Goal: Task Accomplishment & Management: Use online tool/utility

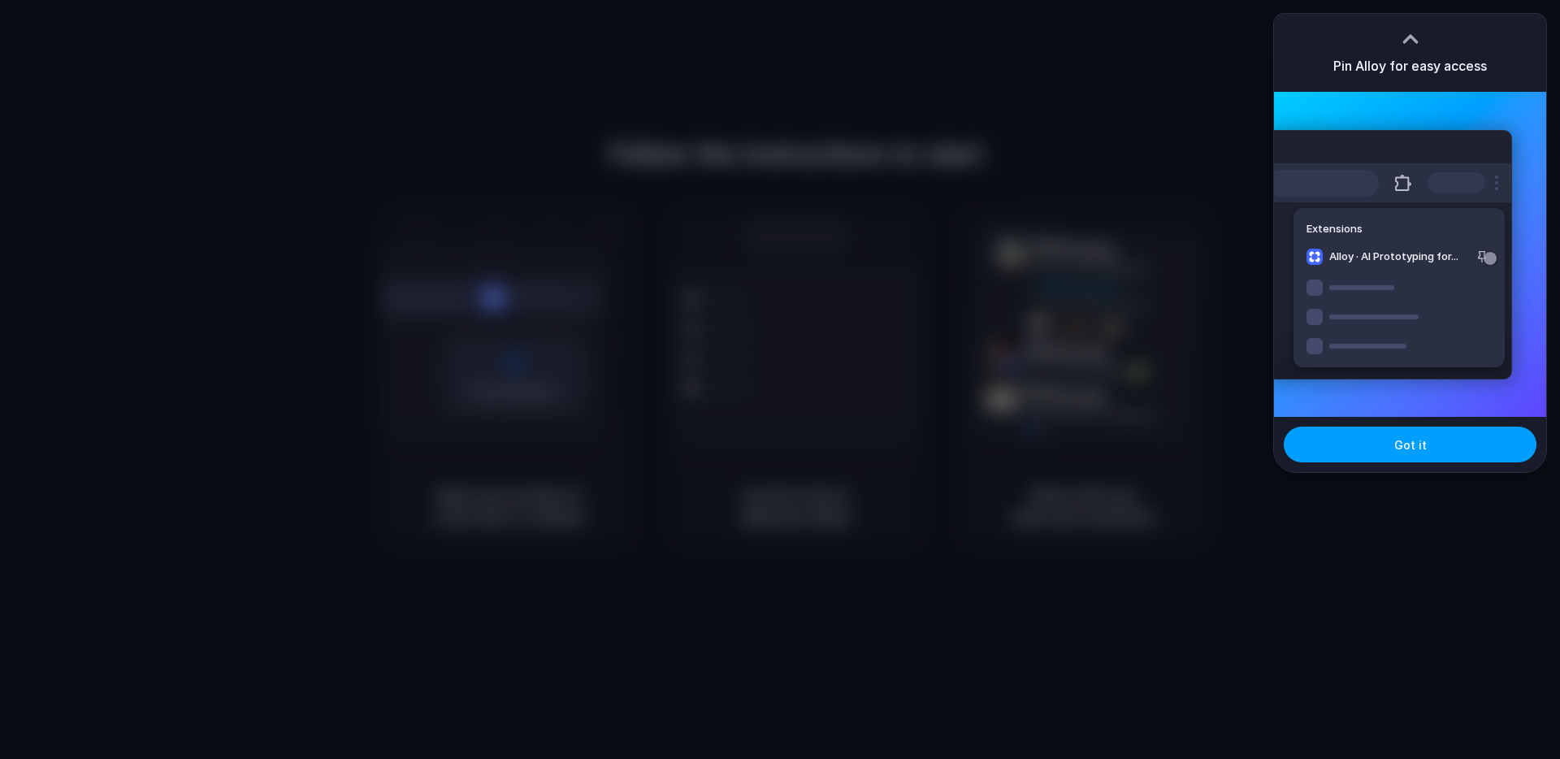
click at [1464, 431] on button "Got it" at bounding box center [1410, 445] width 253 height 36
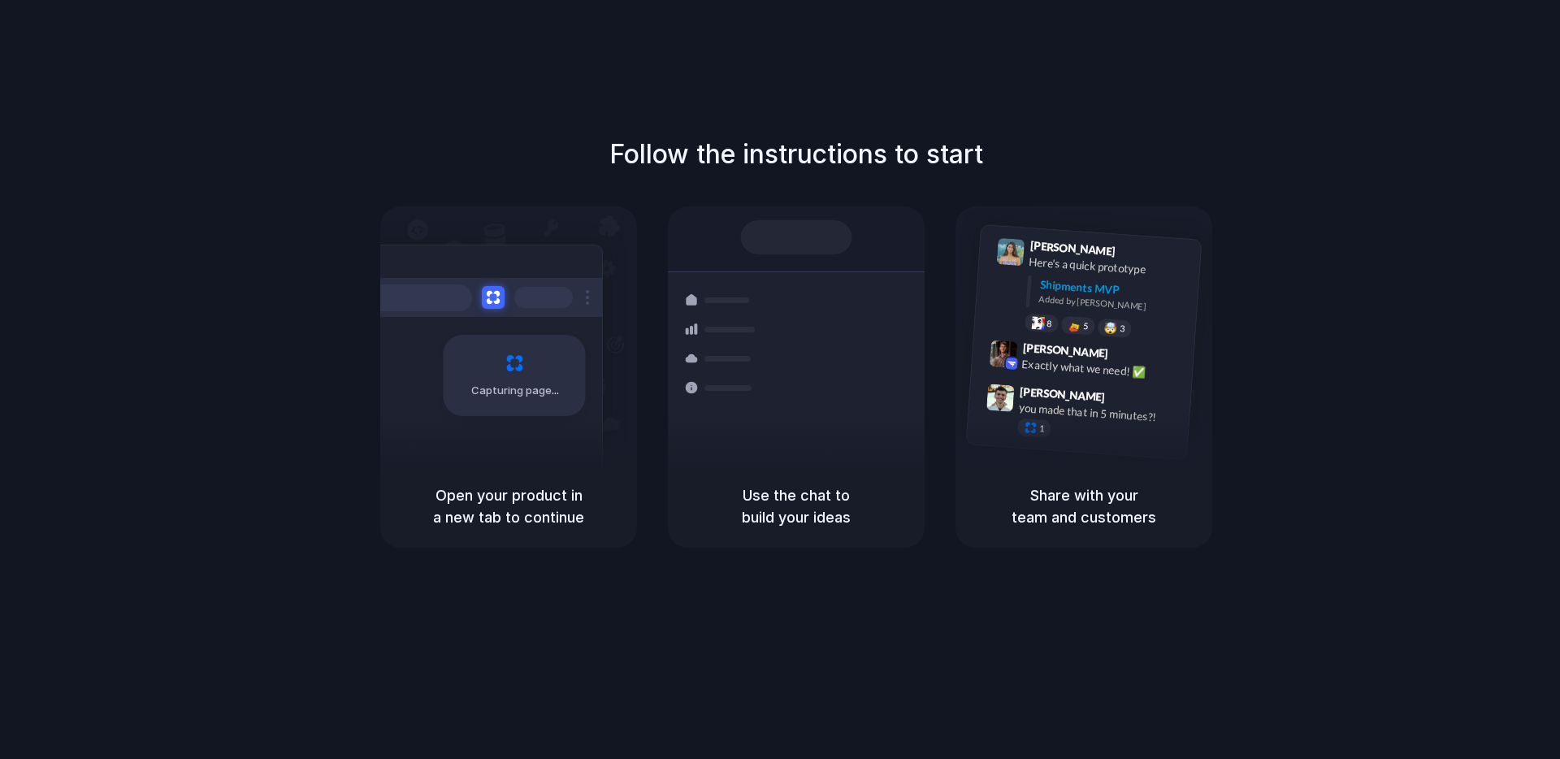
click at [759, 373] on div at bounding box center [722, 358] width 94 height 29
click at [867, 458] on div "8 pallets • Warehouse B • Packed" at bounding box center [893, 465] width 151 height 14
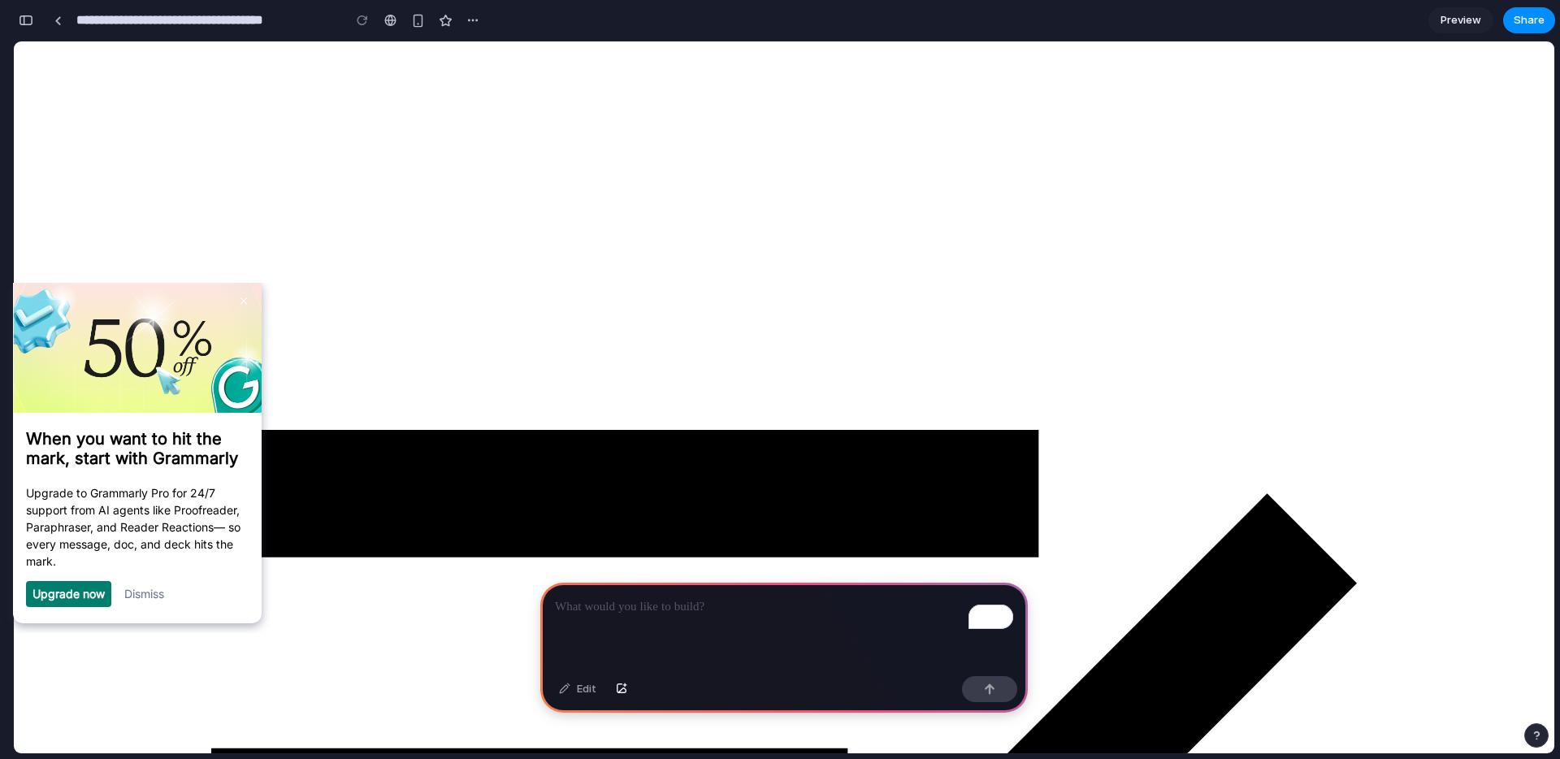
click at [158, 596] on link "Dismiss" at bounding box center [144, 594] width 40 height 14
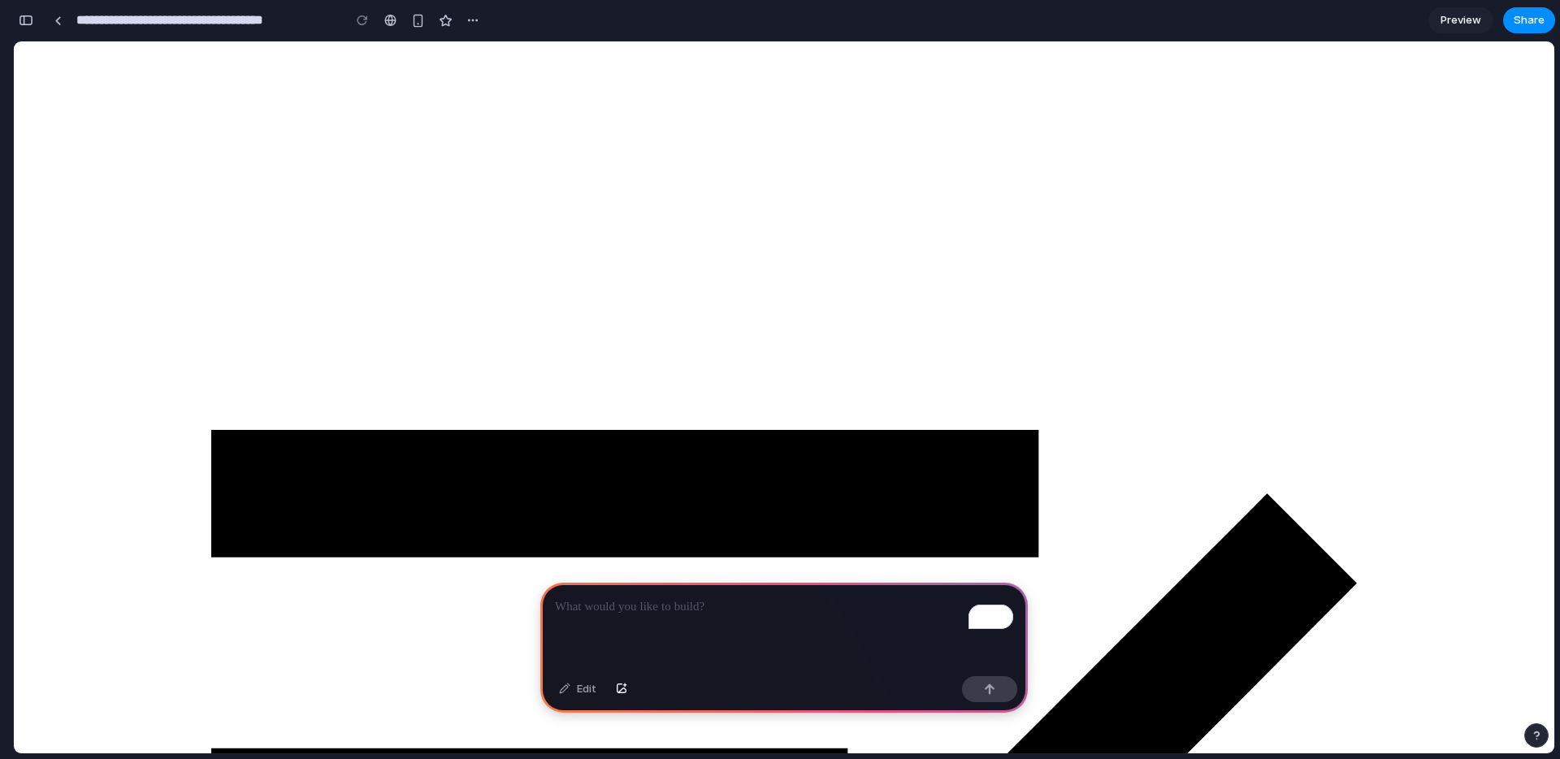
click at [821, 651] on div "To enrich screen reader interactions, please activate Accessibility in Grammarl…" at bounding box center [784, 626] width 488 height 87
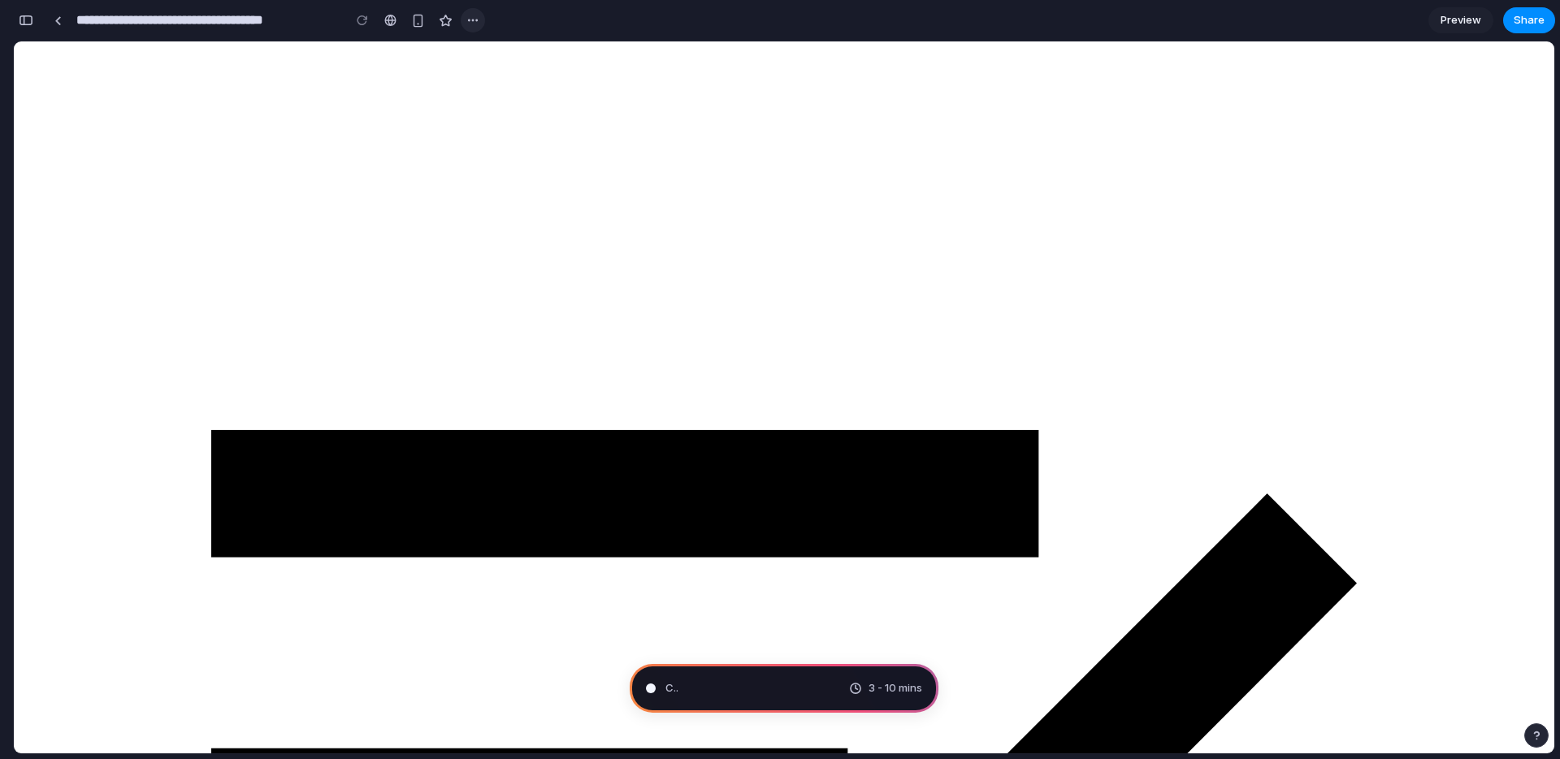
type input "**********"
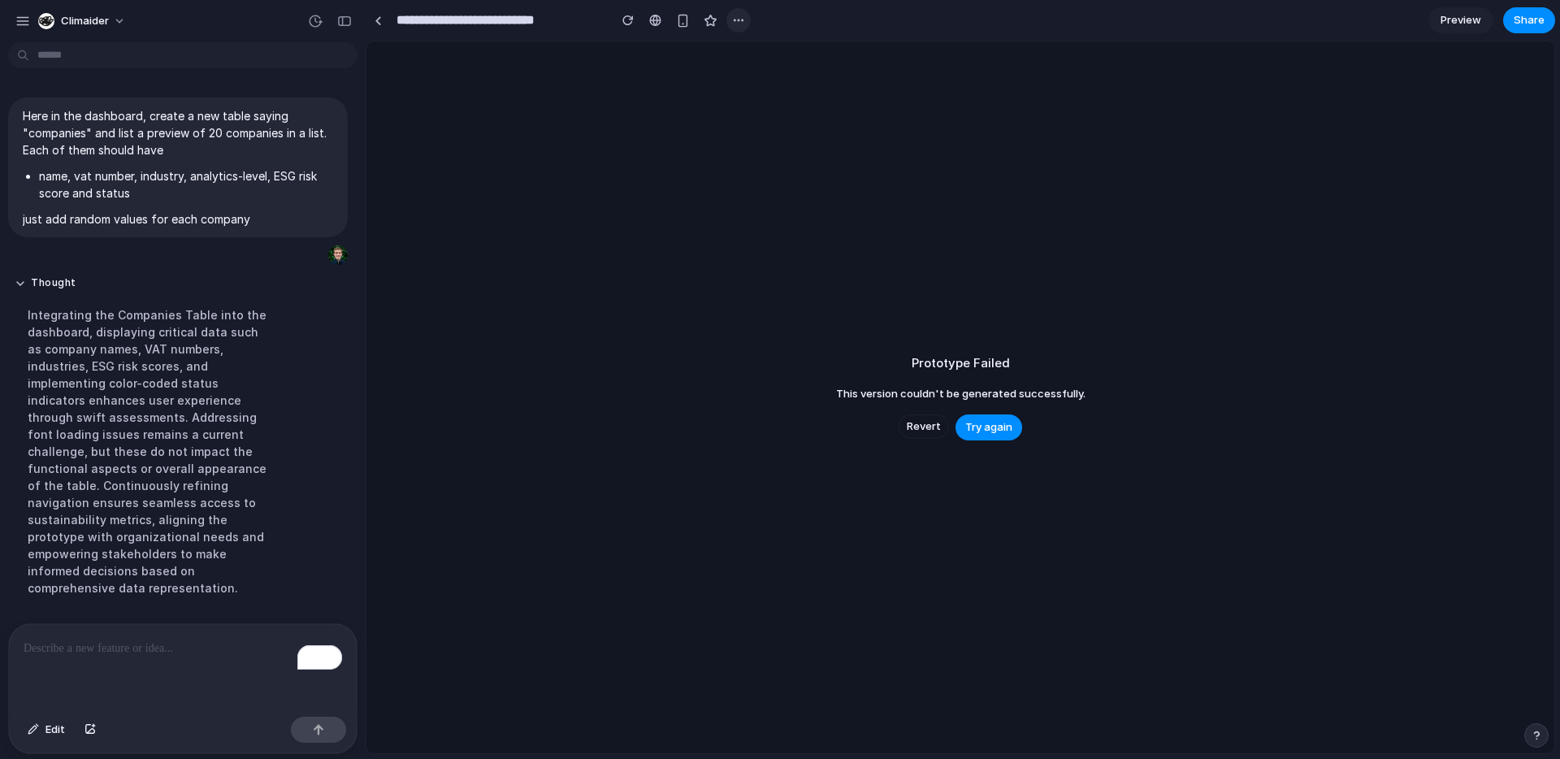
scroll to position [155, 0]
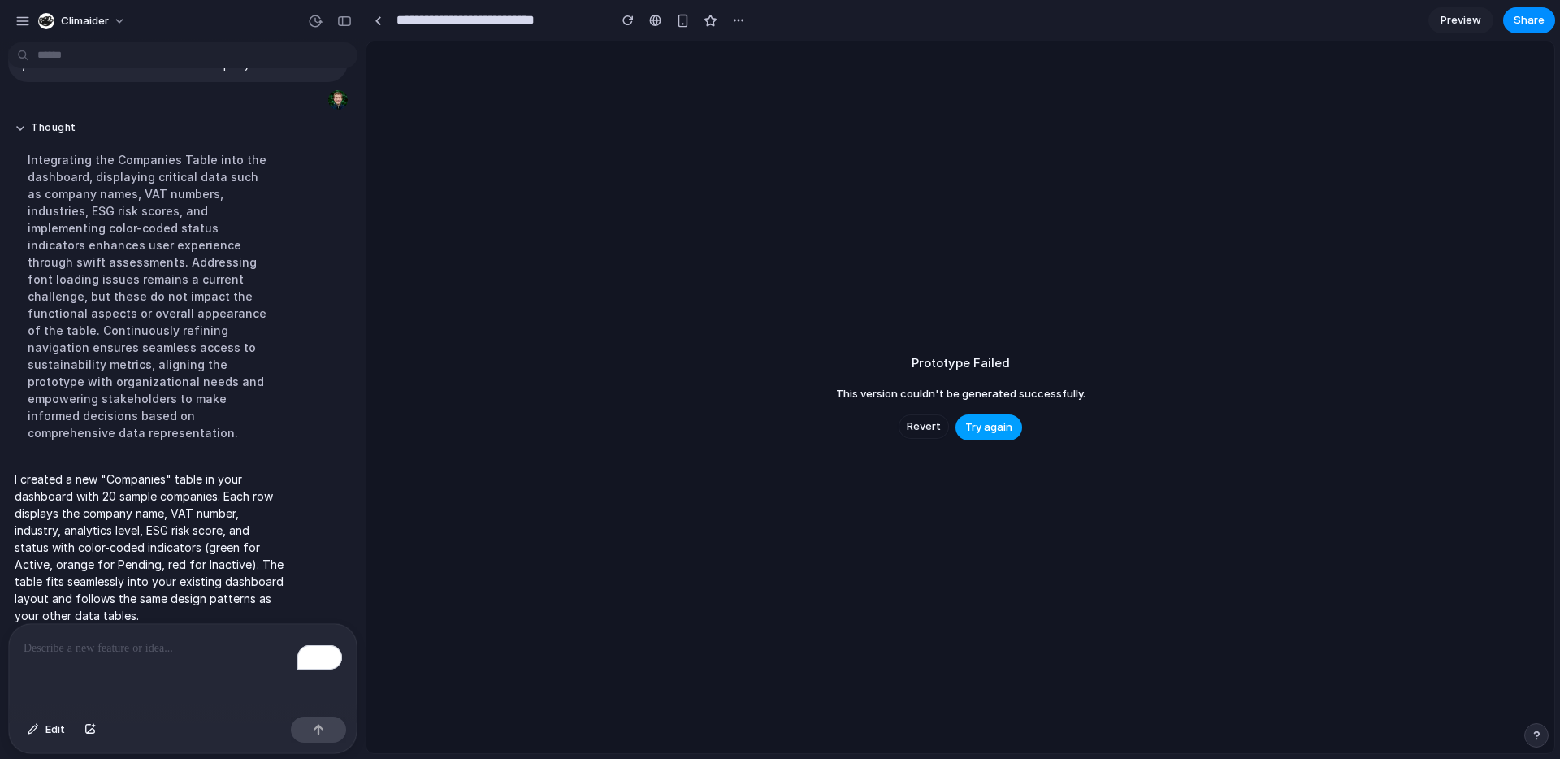
click at [970, 427] on span "Try again" at bounding box center [988, 427] width 47 height 16
click at [980, 427] on span "Try again" at bounding box center [988, 427] width 47 height 16
click at [905, 419] on button "Revert" at bounding box center [924, 426] width 50 height 24
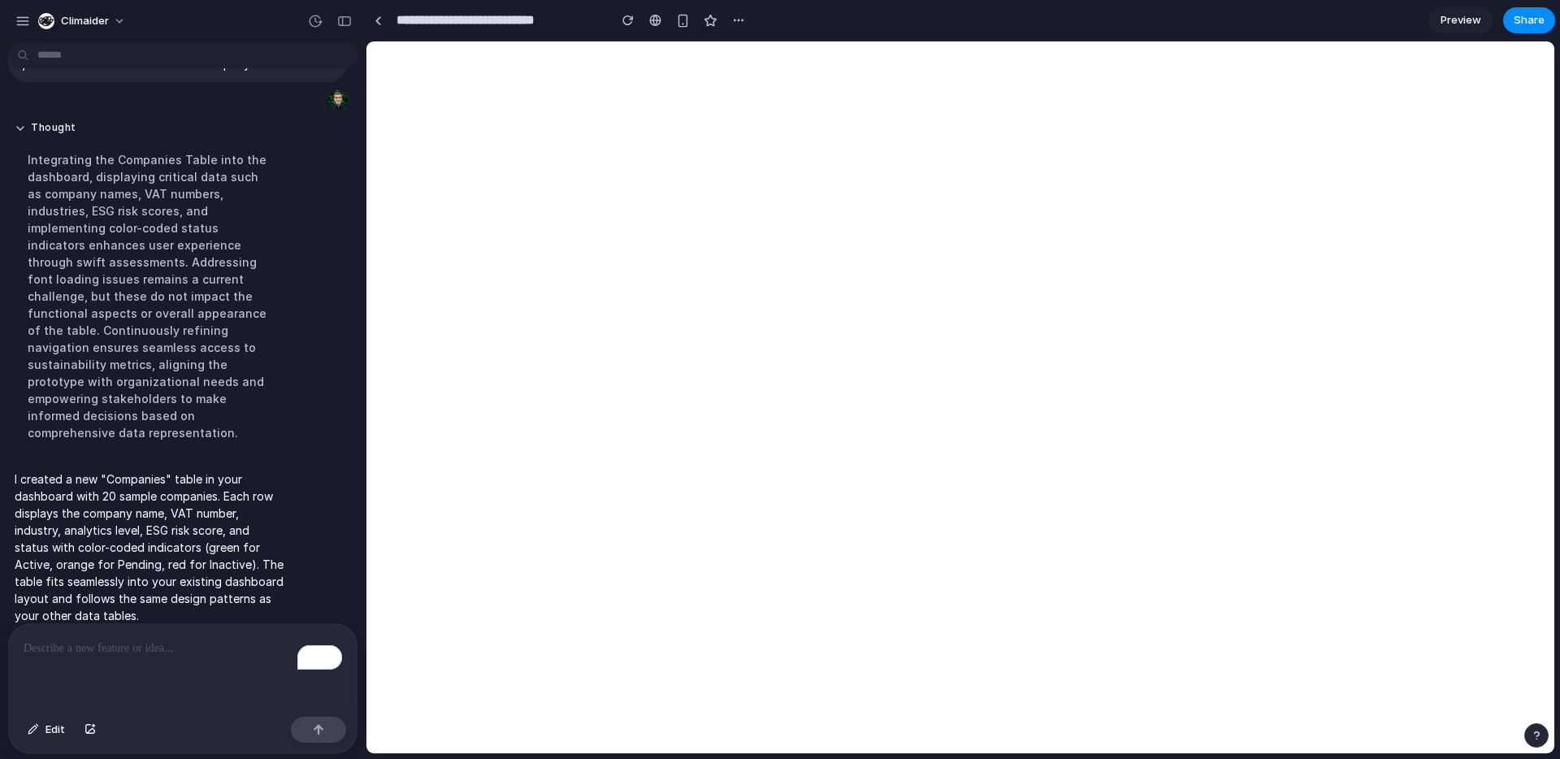
scroll to position [0, 0]
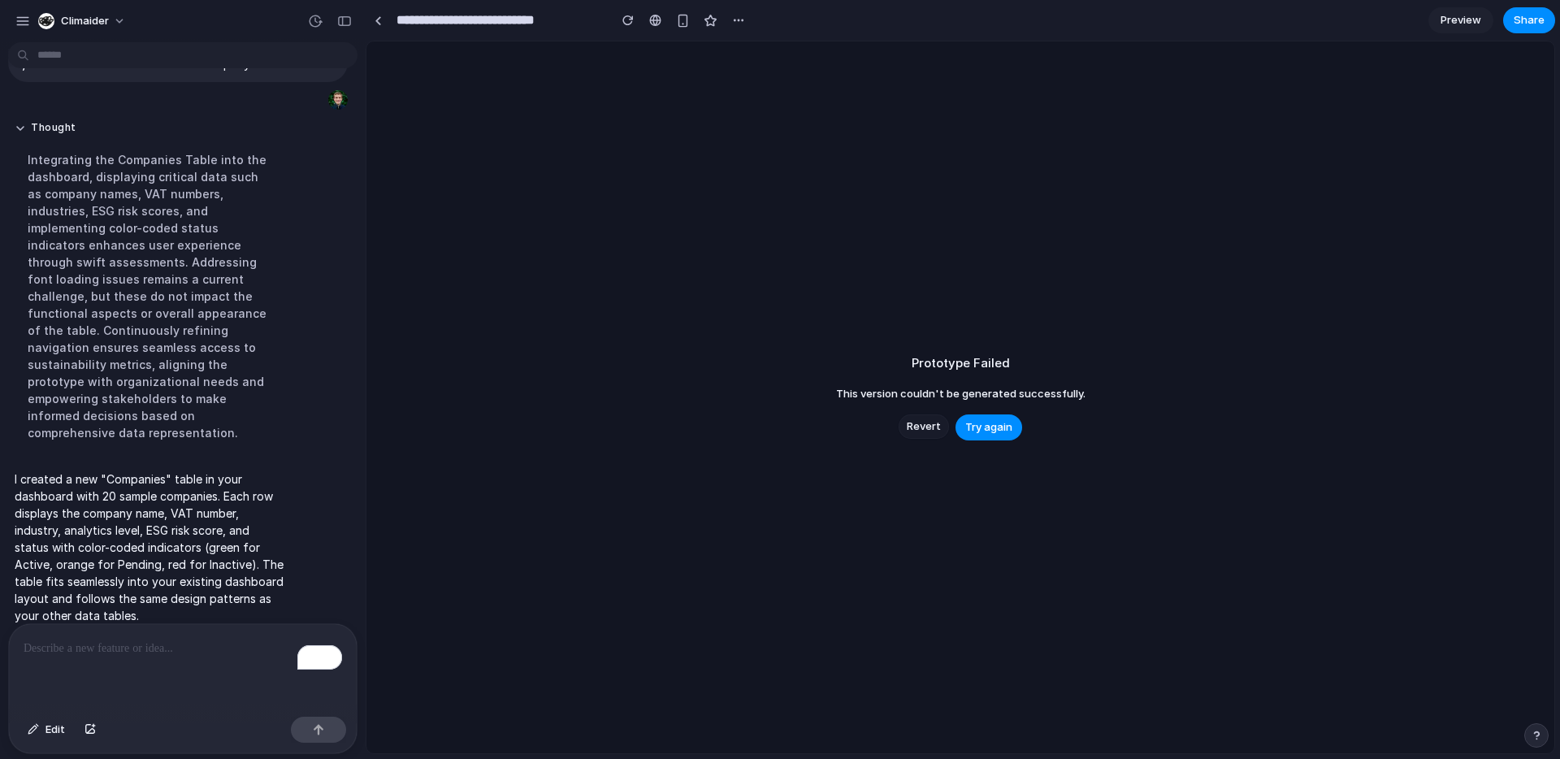
click at [931, 427] on span "Revert" at bounding box center [924, 426] width 34 height 16
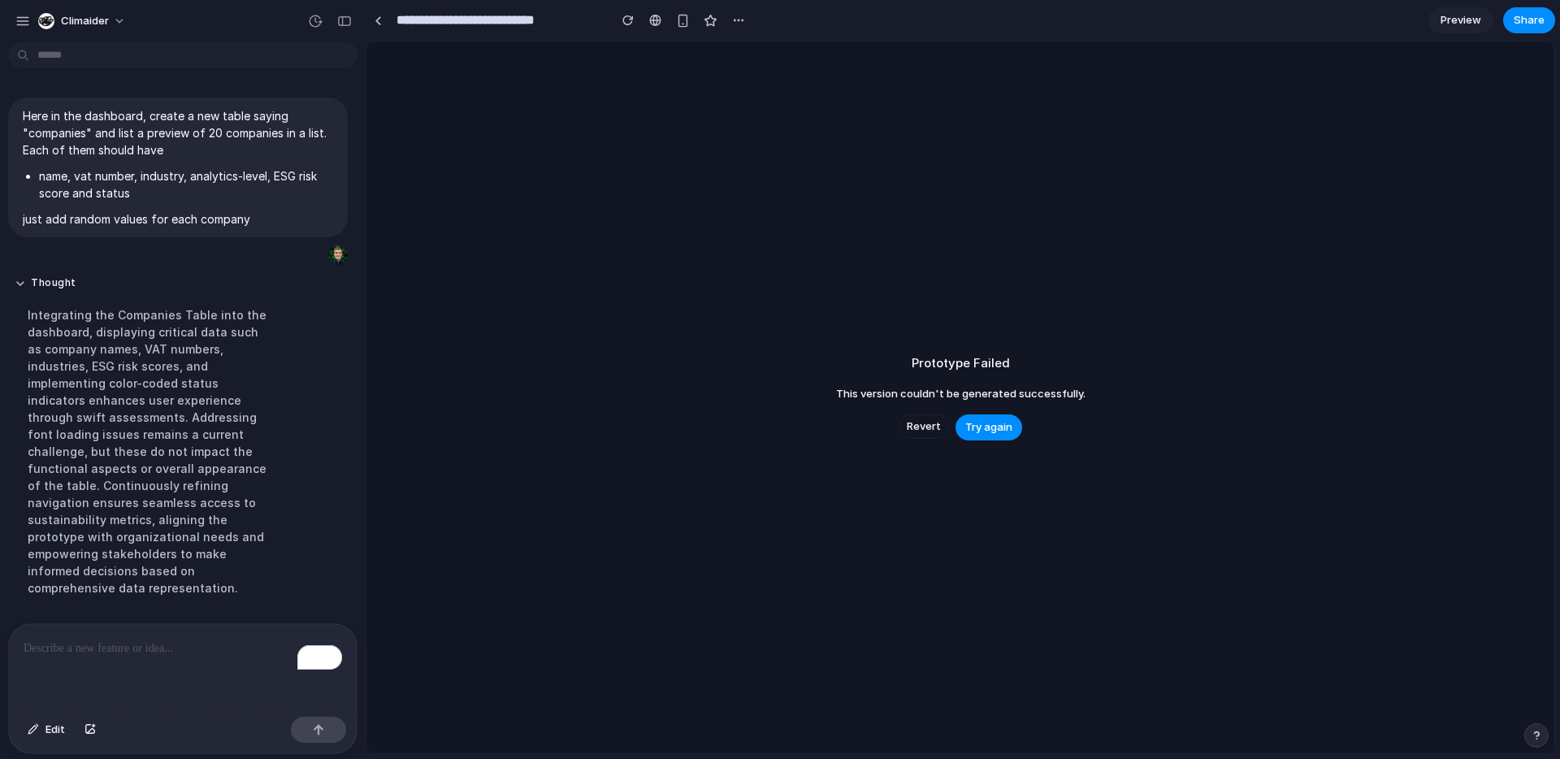
click at [153, 657] on p "To enrich screen reader interactions, please activate Accessibility in Grammarl…" at bounding box center [183, 649] width 319 height 20
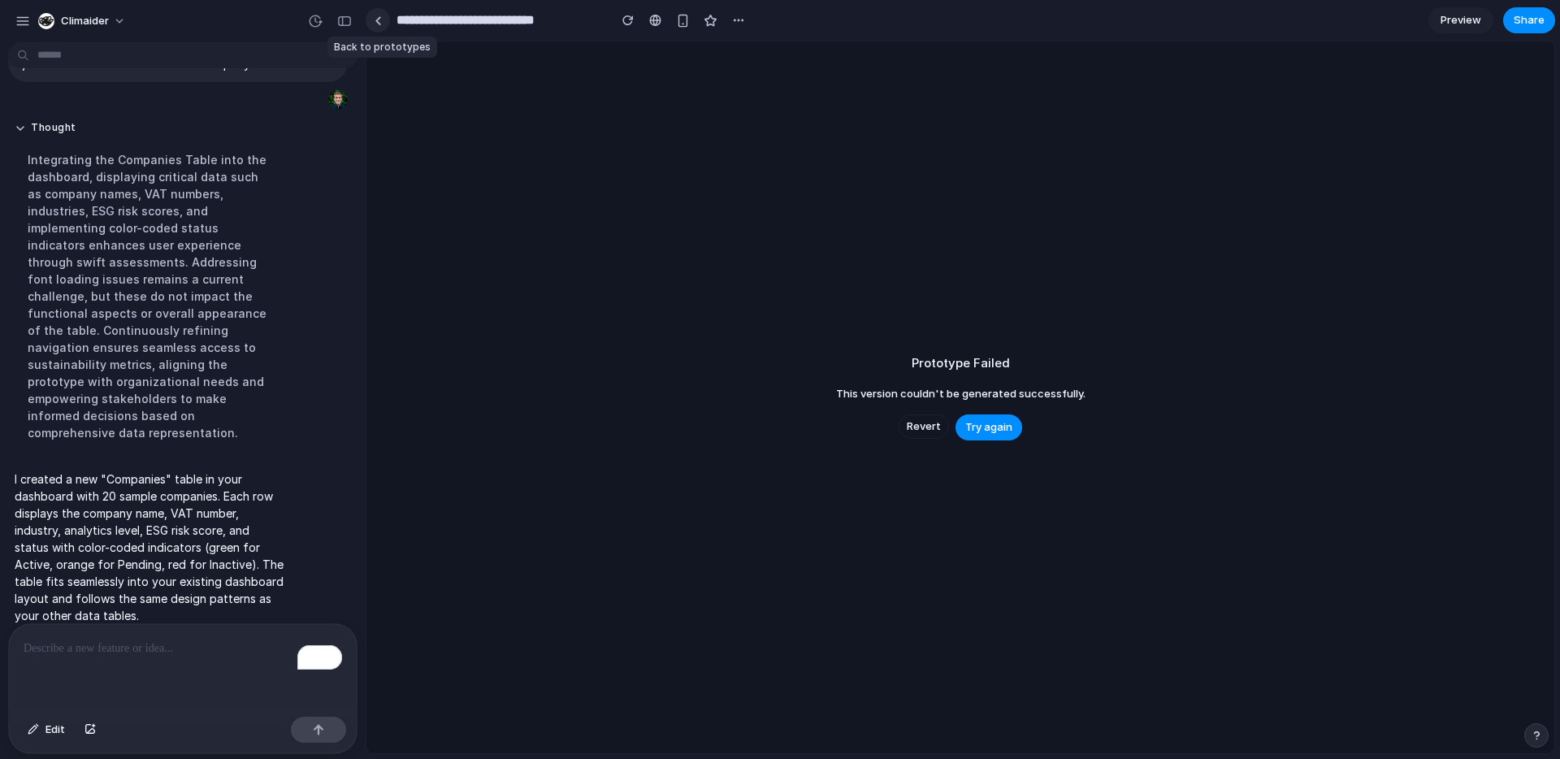
click at [375, 20] on div at bounding box center [378, 20] width 7 height 9
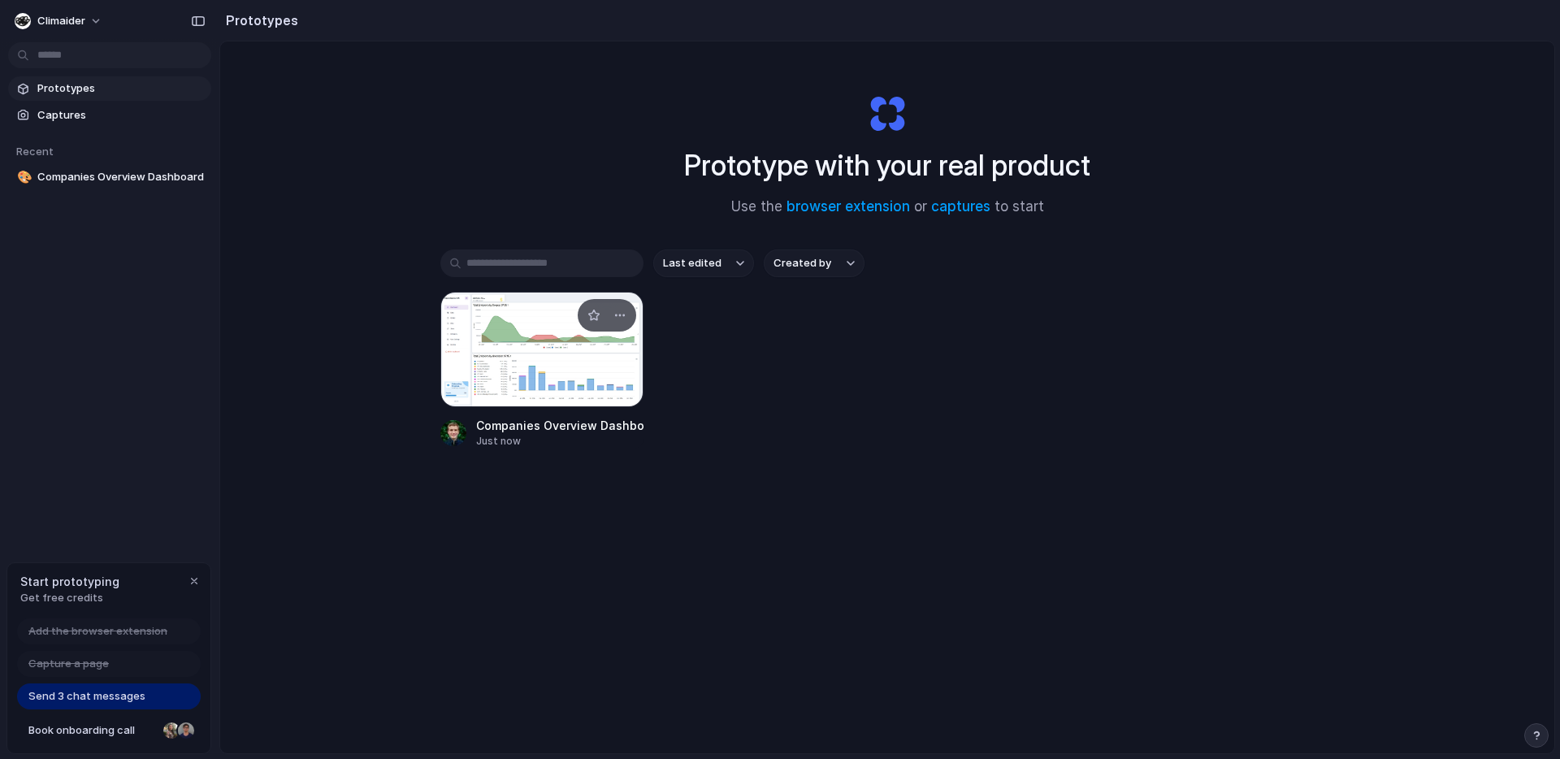
click at [585, 331] on div at bounding box center [541, 349] width 203 height 115
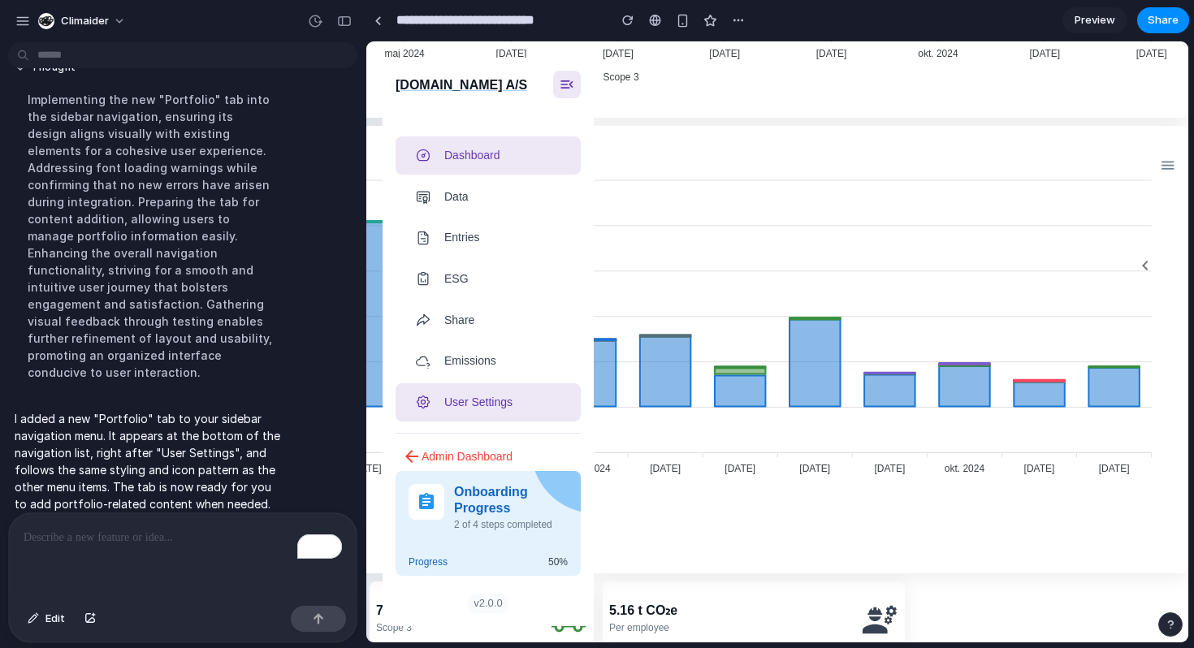
scroll to position [405, 706]
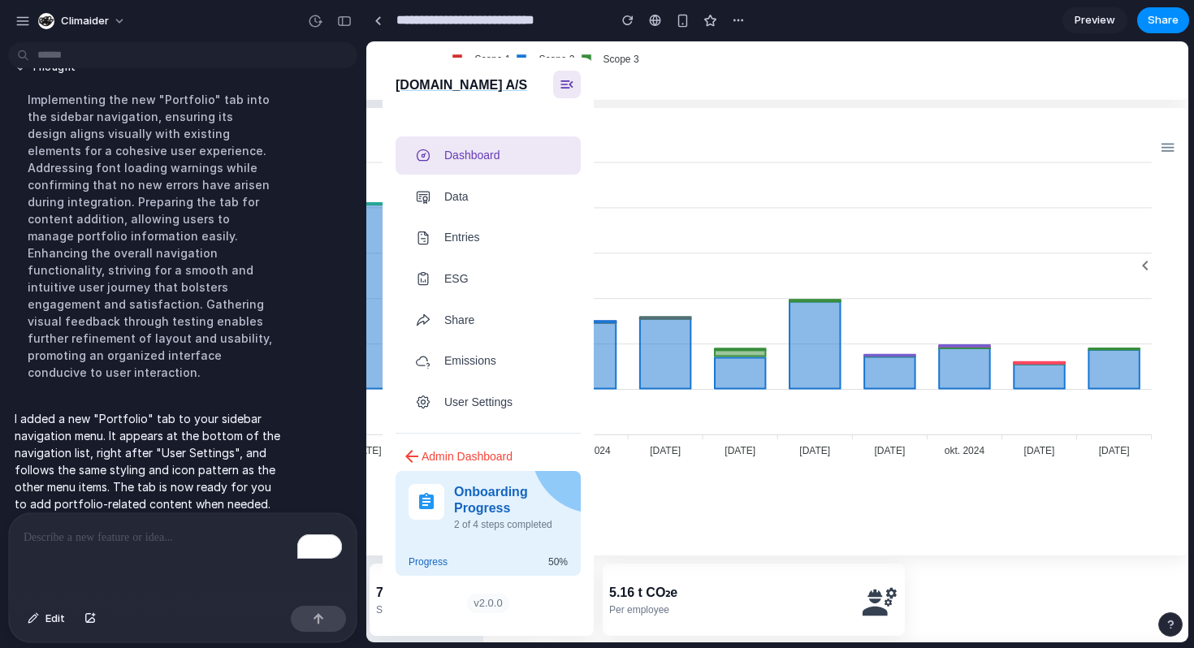
click at [1151, 265] on icon "button" at bounding box center [1146, 266] width 20 height 20
click at [1149, 268] on icon "button" at bounding box center [1146, 266] width 20 height 20
click at [1168, 145] on div at bounding box center [1167, 146] width 14 height 14
click at [519, 165] on link "Dashboard" at bounding box center [488, 156] width 185 height 38
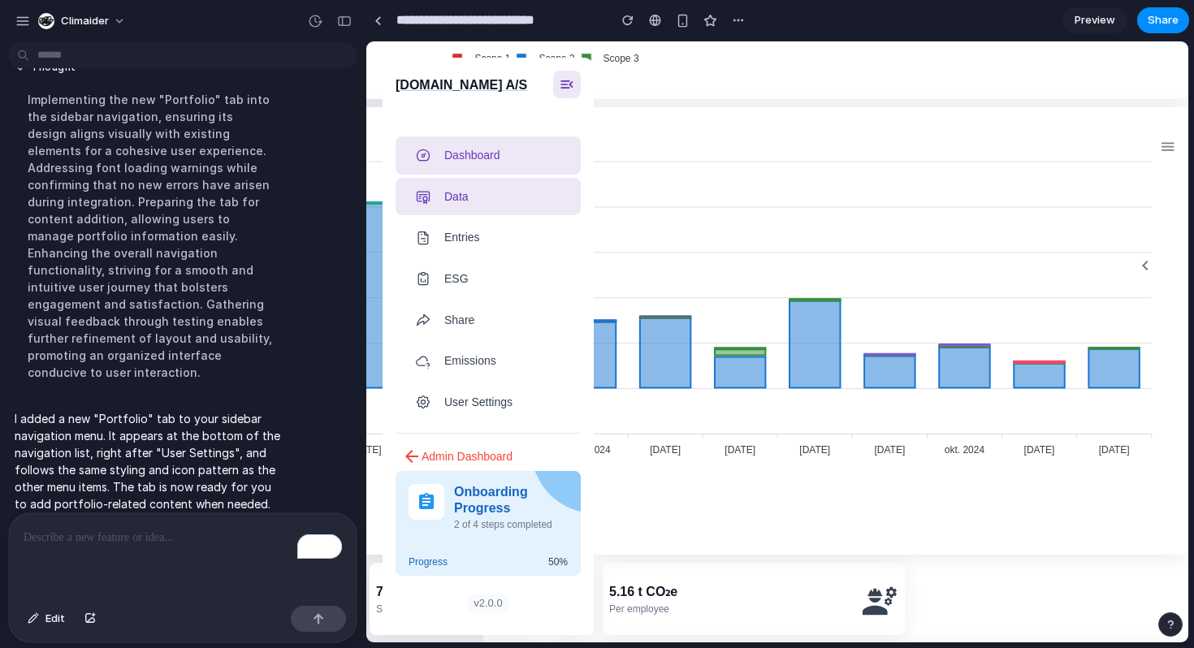
click at [504, 194] on p "Data" at bounding box center [485, 196] width 83 height 15
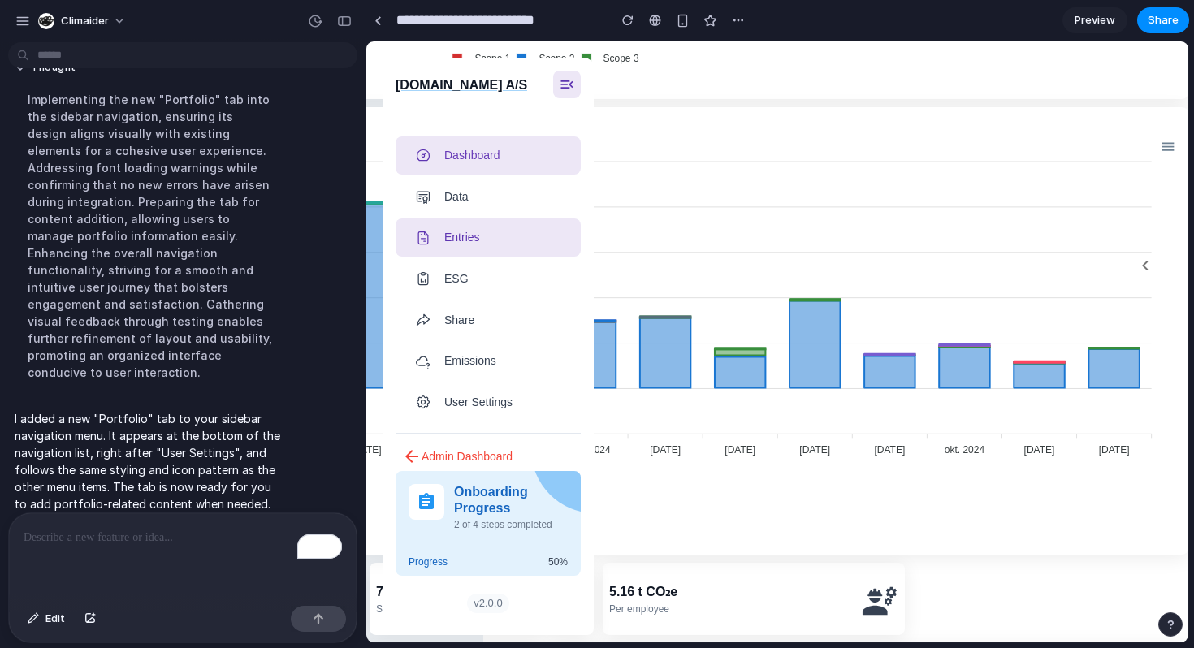
click at [479, 248] on link "Entries" at bounding box center [488, 238] width 185 height 38
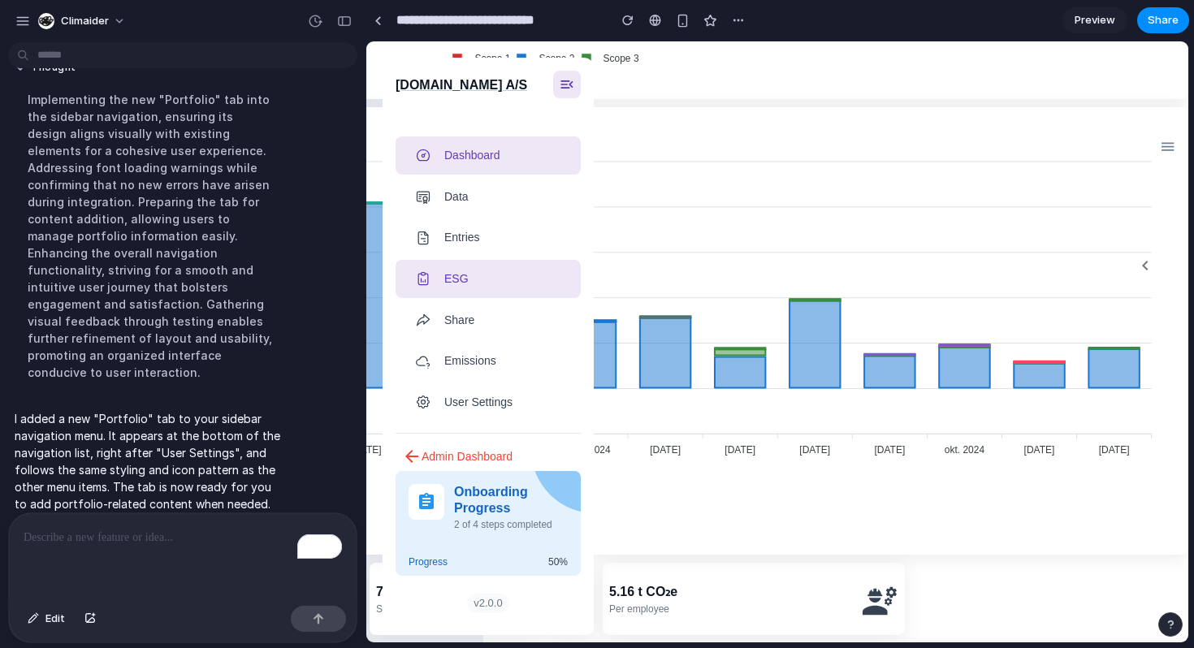
click at [457, 284] on p "ESG" at bounding box center [485, 278] width 83 height 15
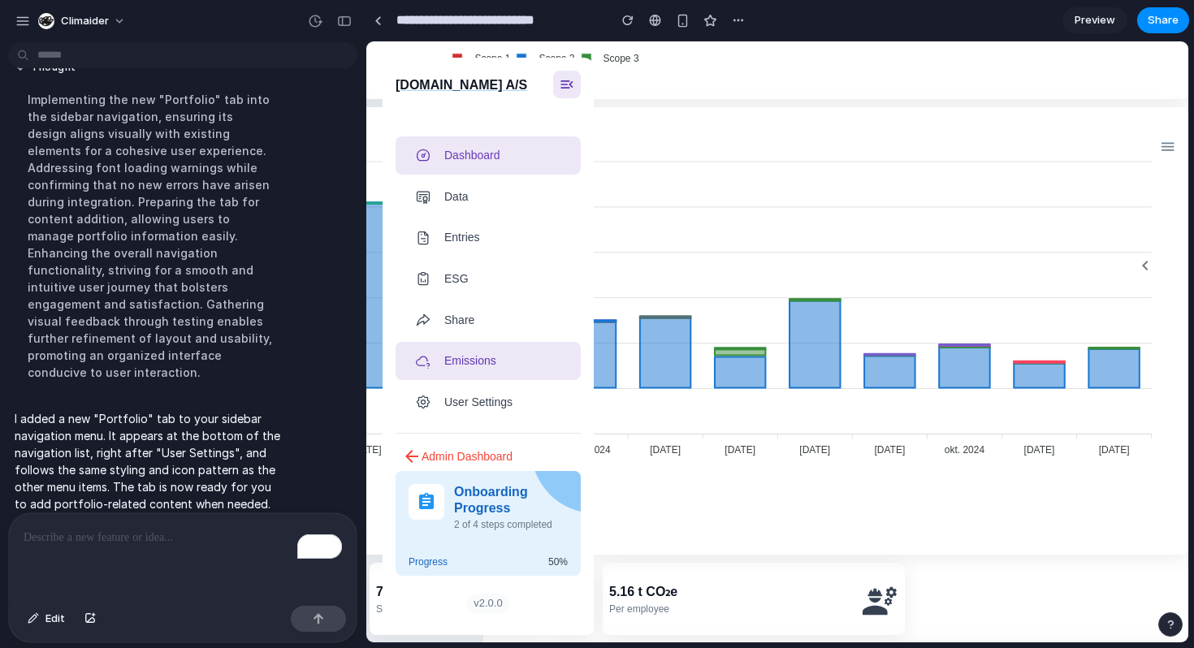
click at [457, 342] on link "Emissions" at bounding box center [488, 361] width 185 height 38
click at [457, 380] on ul "Dashboard Data Entries ESG Share Emissions User Settings" at bounding box center [488, 277] width 185 height 309
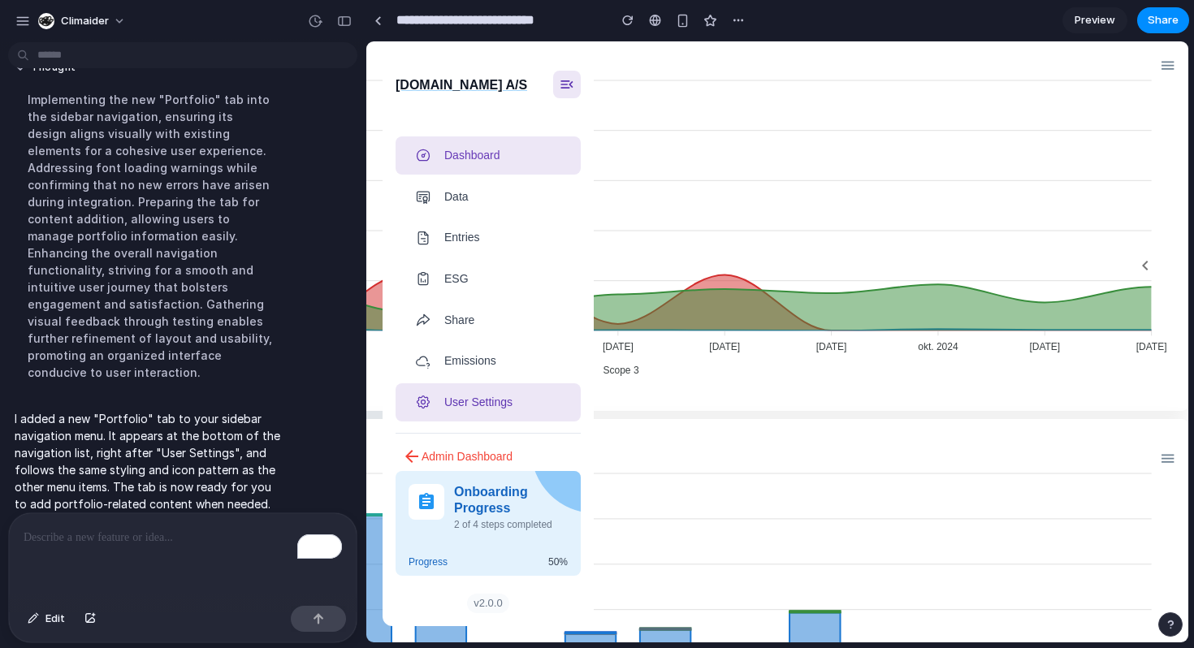
scroll to position [97, 706]
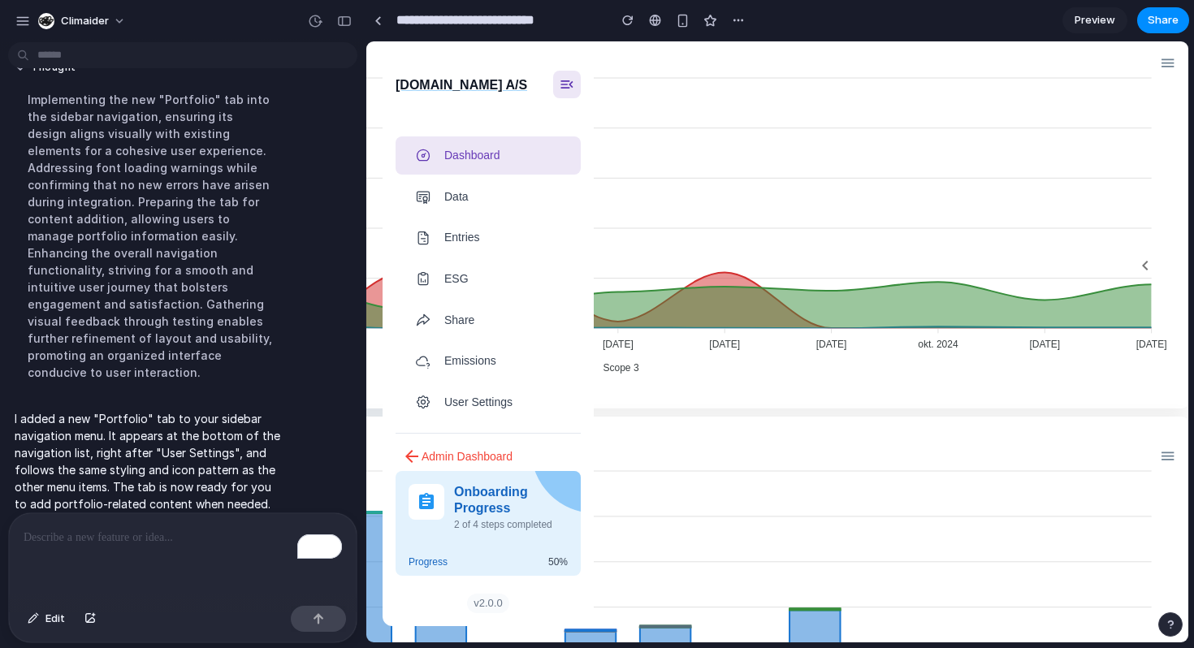
click at [440, 445] on button "Admin Dashboard" at bounding box center [458, 457] width 124 height 30
click at [447, 400] on p "User Settings" at bounding box center [485, 402] width 83 height 15
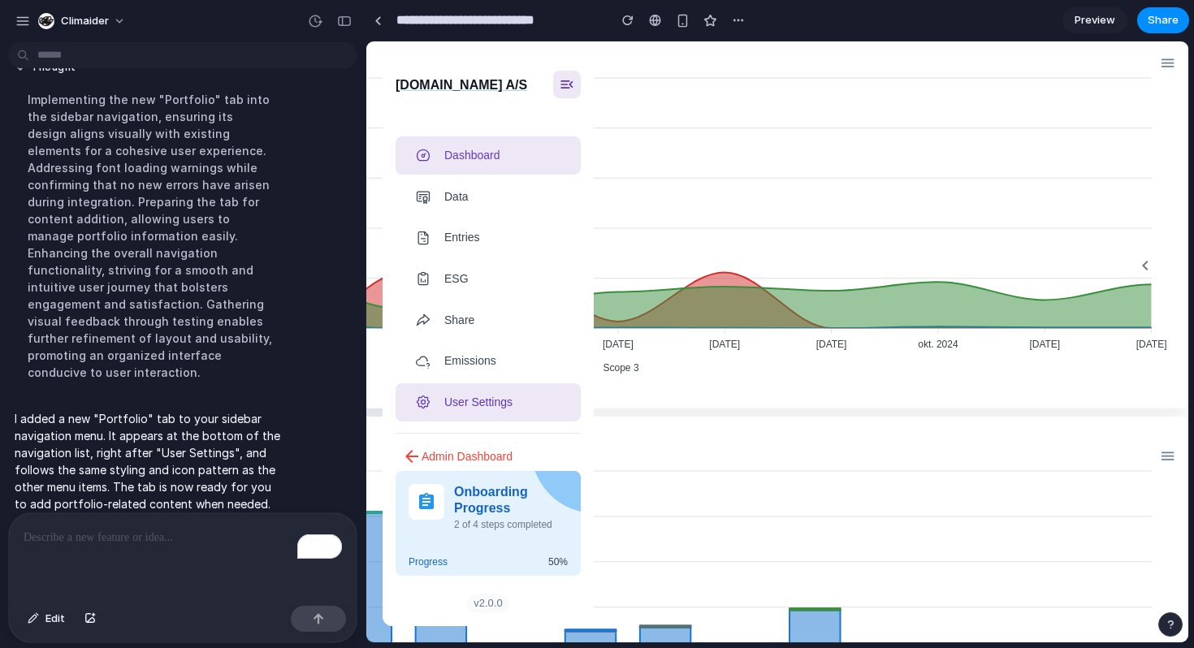
click at [447, 400] on p "User Settings" at bounding box center [485, 402] width 83 height 15
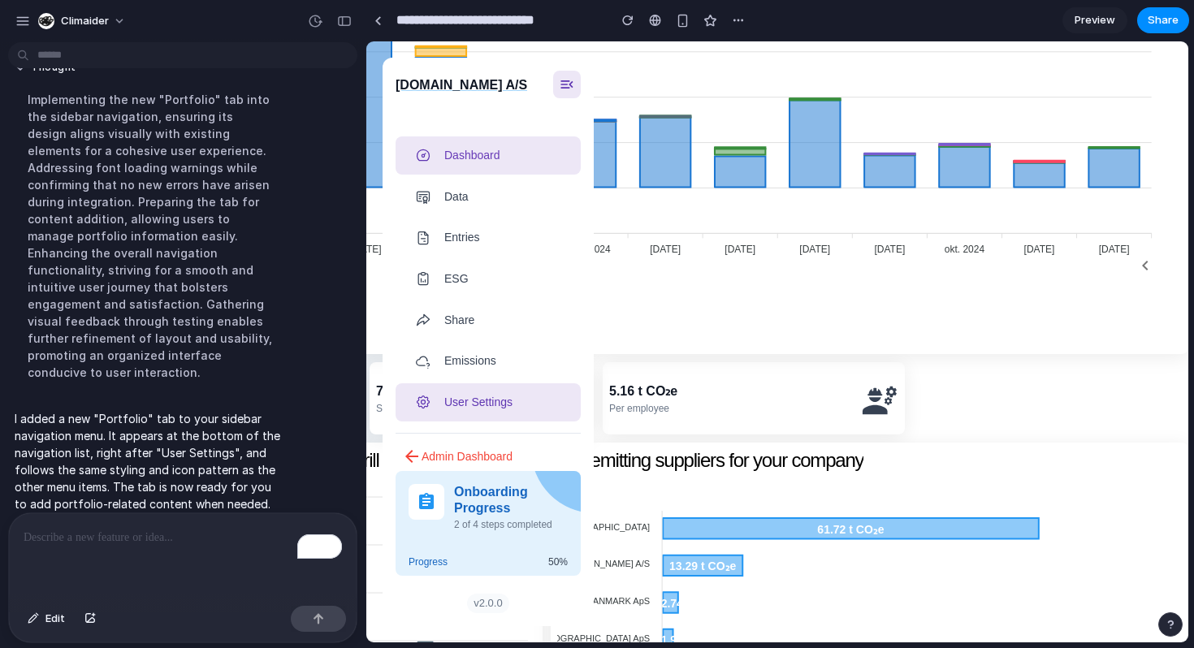
scroll to position [618, 706]
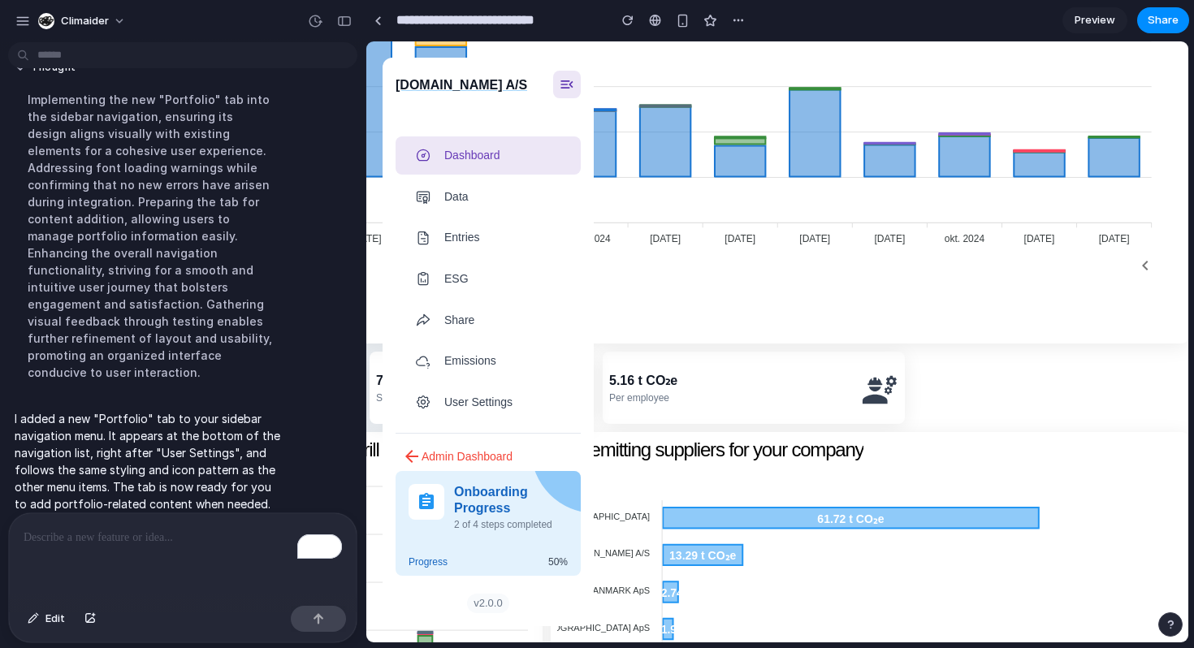
click at [233, 544] on p "To enrich screen reader interactions, please activate Accessibility in Grammarl…" at bounding box center [183, 538] width 319 height 20
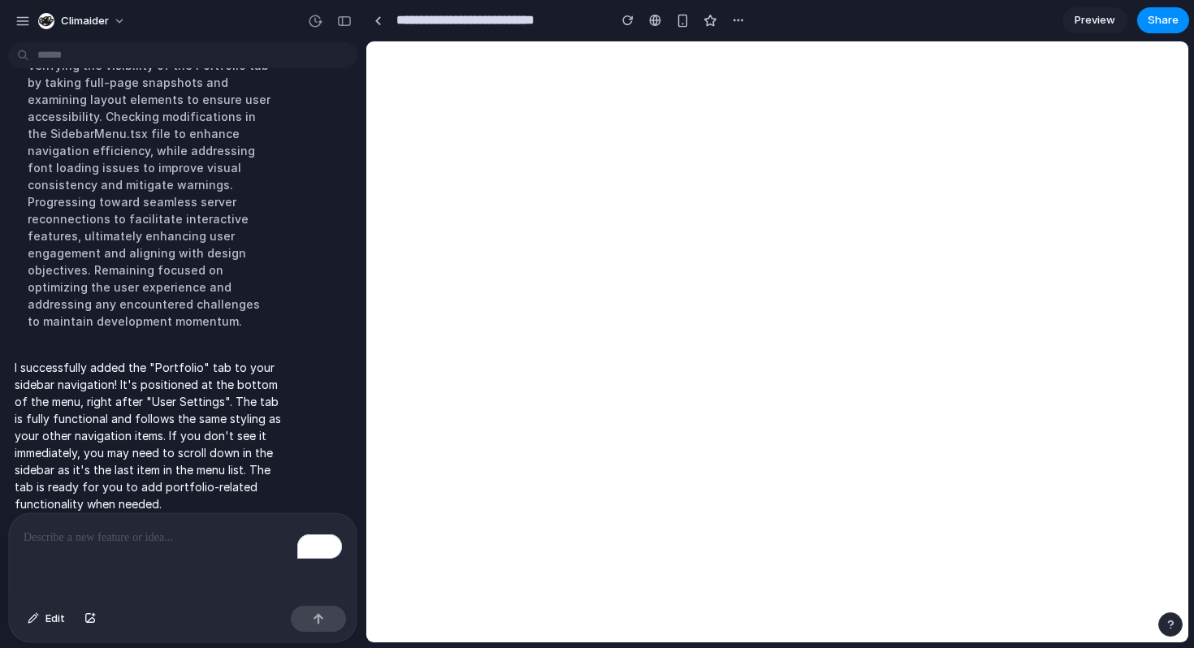
scroll to position [0, 0]
